Goal: Find specific page/section: Find specific page/section

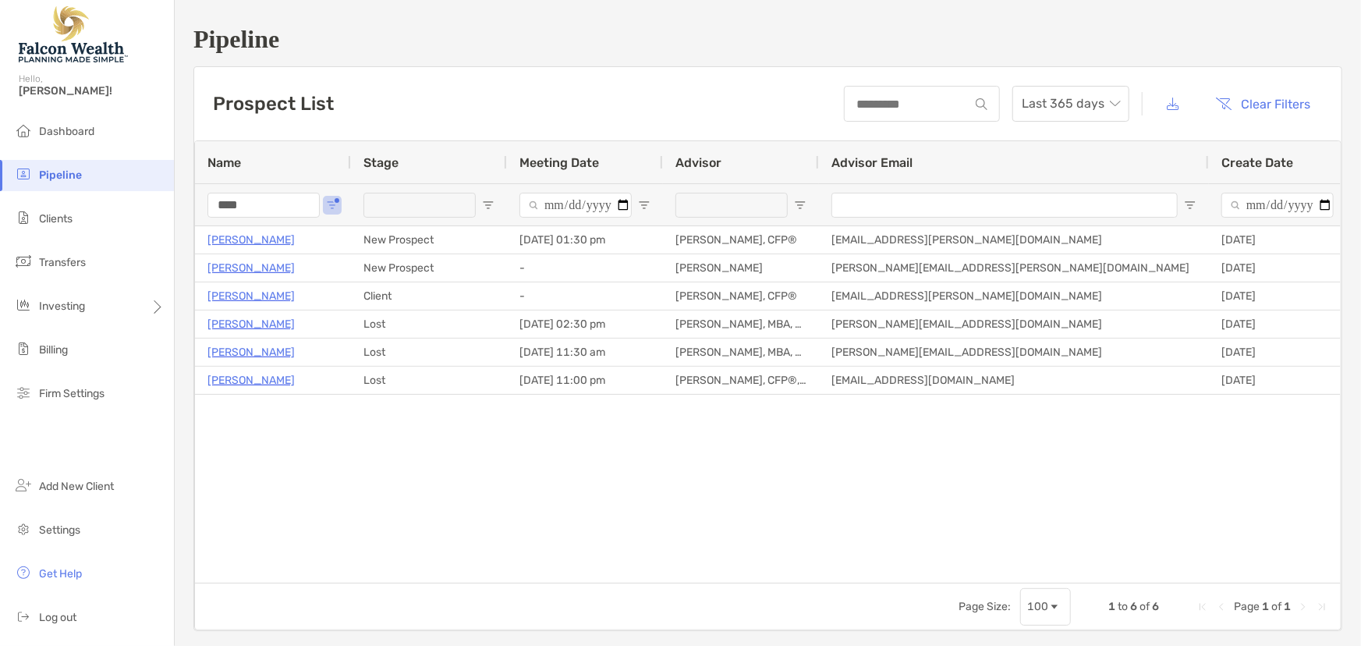
drag, startPoint x: 264, startPoint y: 203, endPoint x: 194, endPoint y: 207, distance: 69.5
click at [195, 207] on div "****" at bounding box center [273, 204] width 156 height 42
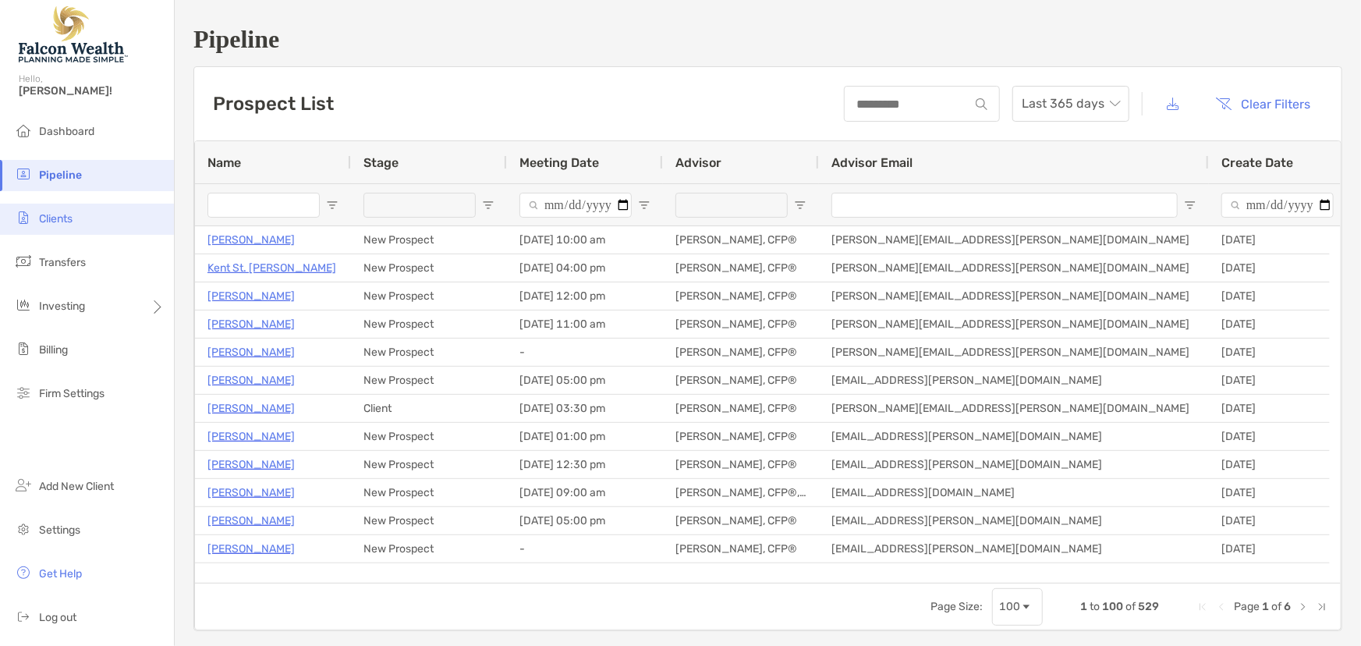
click at [85, 215] on li "Clients" at bounding box center [87, 219] width 174 height 31
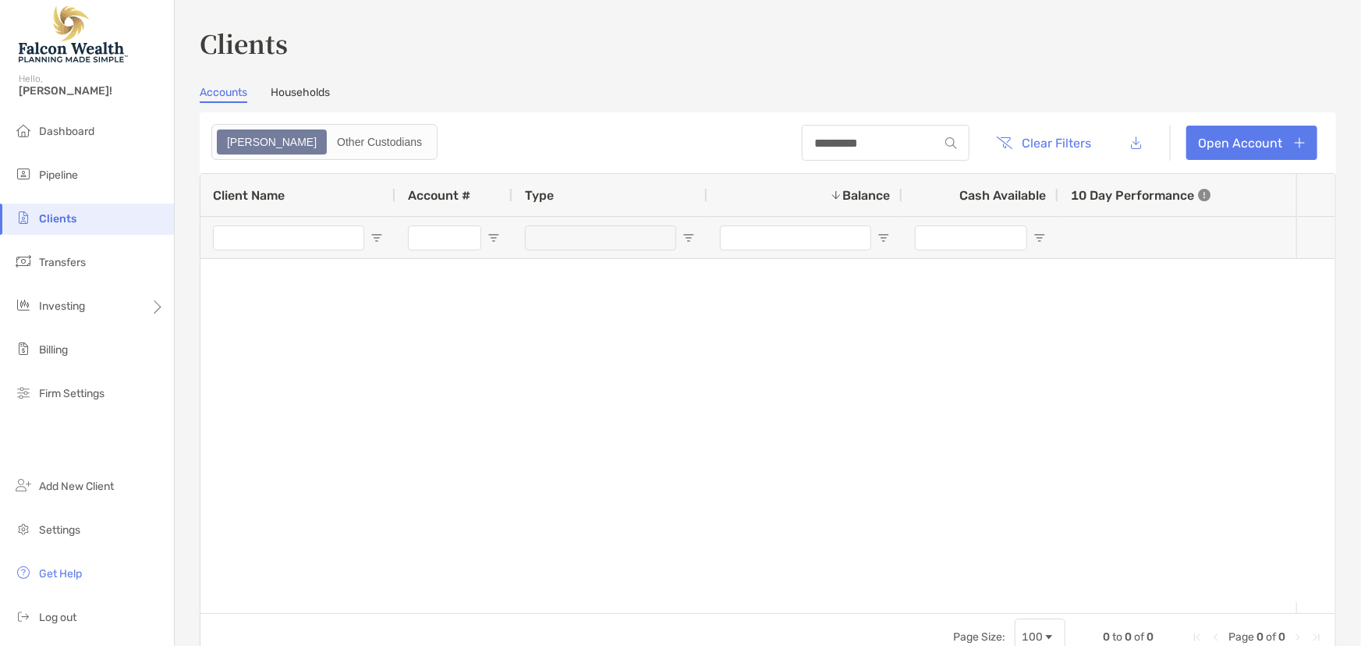
type input "*********"
